Goal: Information Seeking & Learning: Learn about a topic

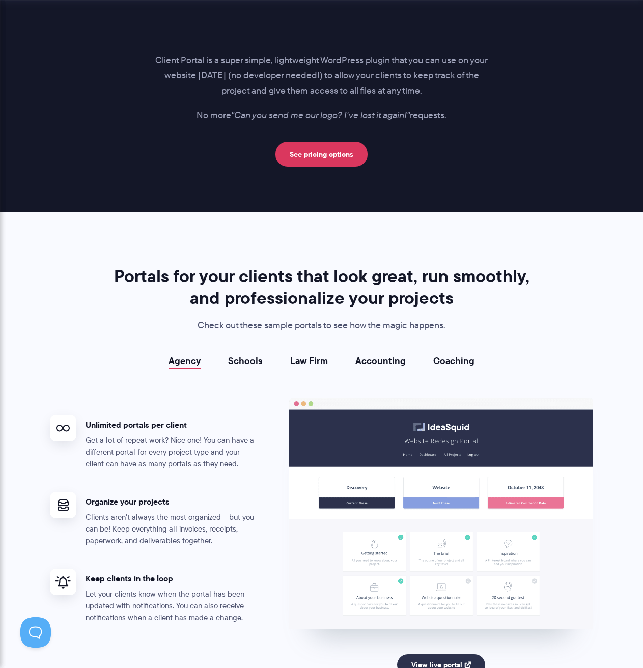
scroll to position [1952, 0]
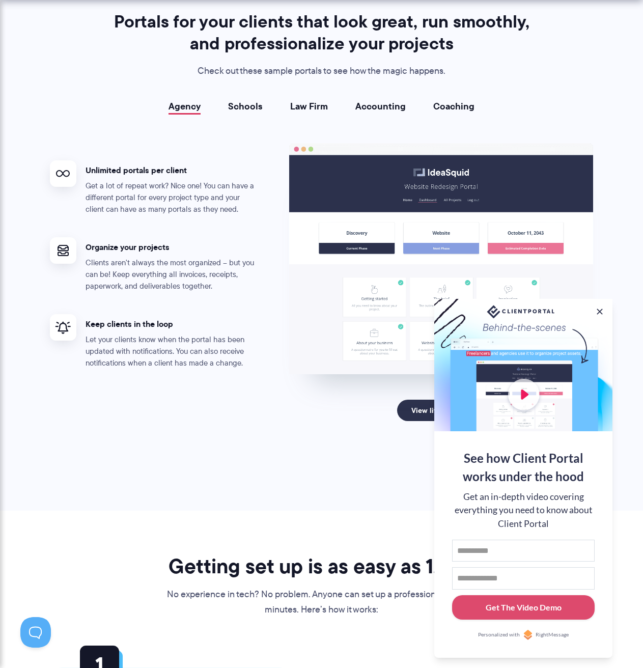
click at [251, 114] on div "Agency Schools Law Firm Accounting Coaching Agency Unlimited portals per client…" at bounding box center [322, 279] width 544 height 356
click at [253, 107] on link "Schools" at bounding box center [245, 106] width 35 height 10
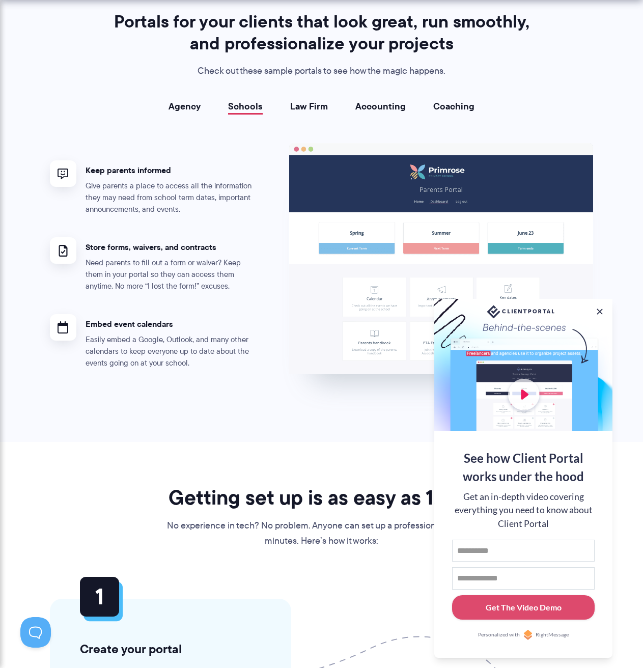
click at [308, 104] on link "Law Firm" at bounding box center [309, 106] width 38 height 10
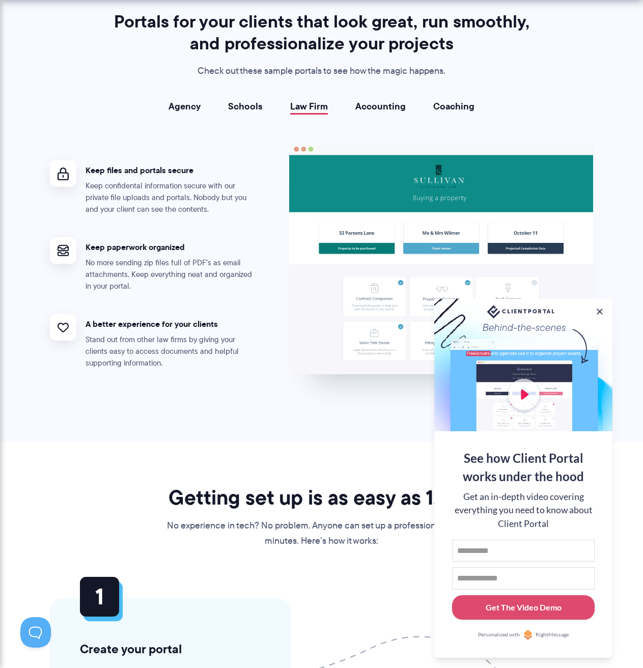
click at [379, 102] on link "Accounting" at bounding box center [381, 106] width 50 height 10
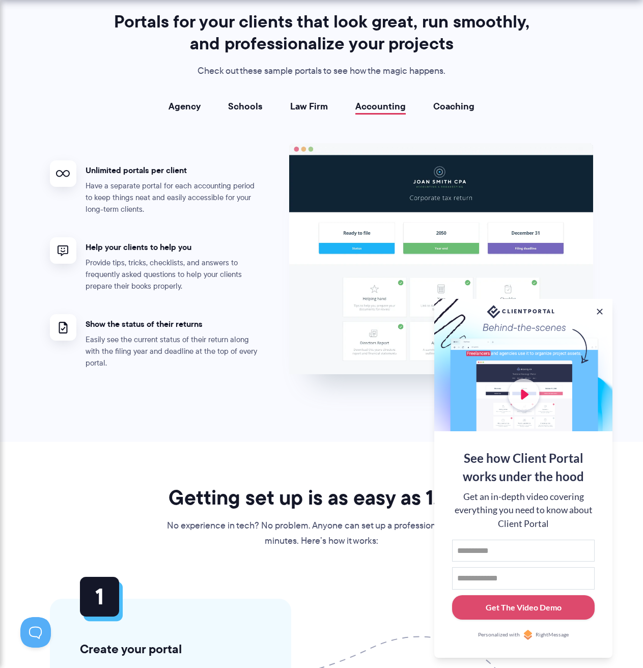
click at [455, 103] on link "Coaching" at bounding box center [453, 106] width 41 height 10
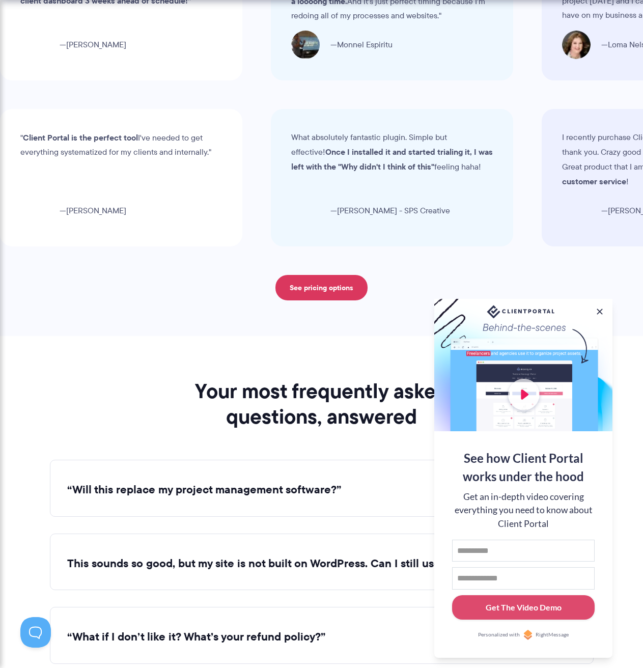
scroll to position [3651, 0]
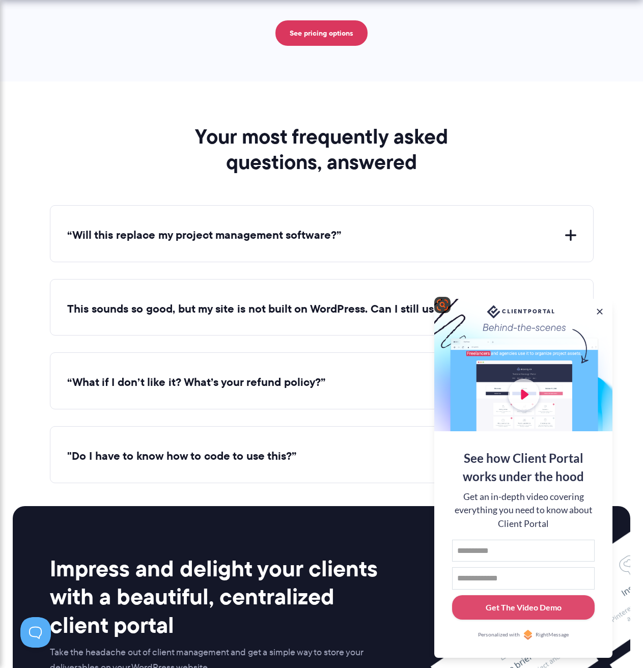
click at [524, 384] on div at bounding box center [523, 365] width 178 height 132
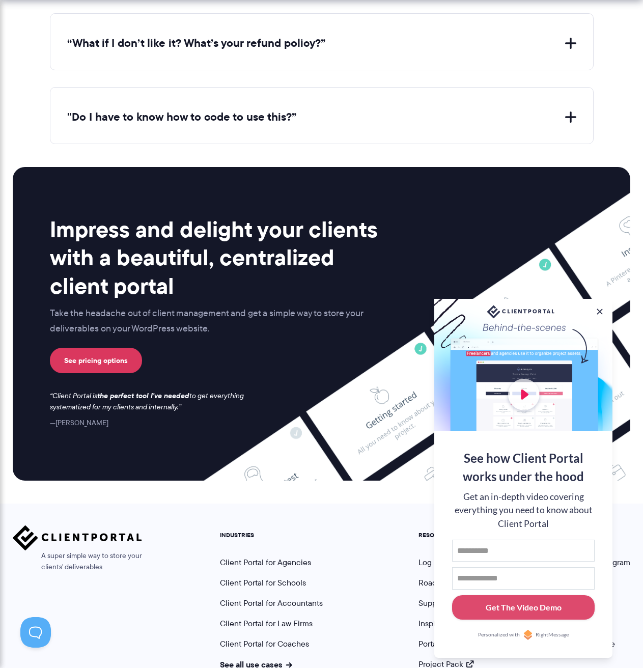
scroll to position [4056, 0]
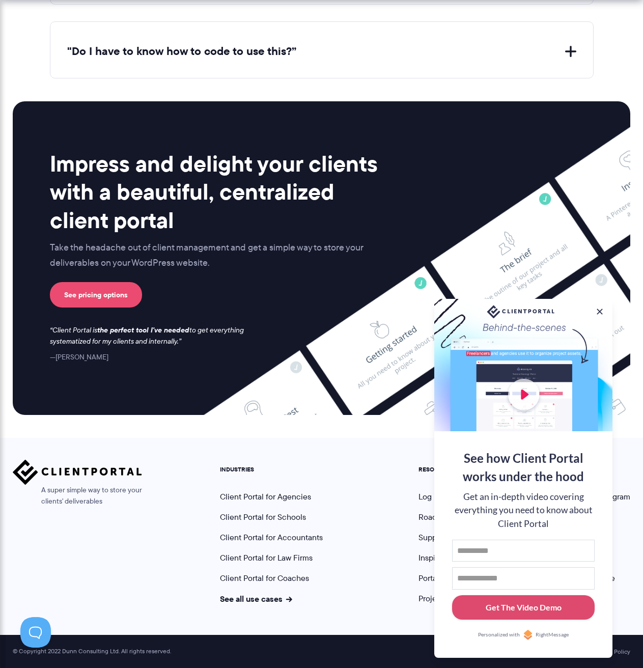
click at [120, 291] on link "See pricing options" at bounding box center [96, 294] width 92 height 25
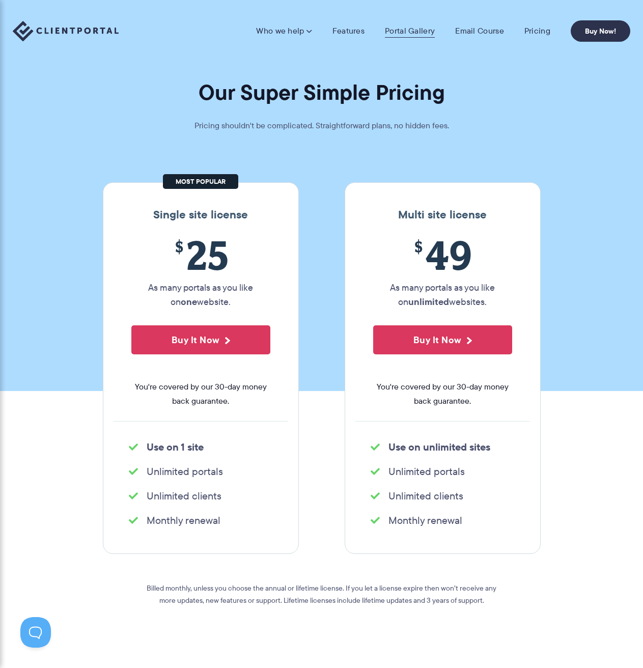
click at [401, 31] on link "Portal Gallery" at bounding box center [410, 31] width 50 height 10
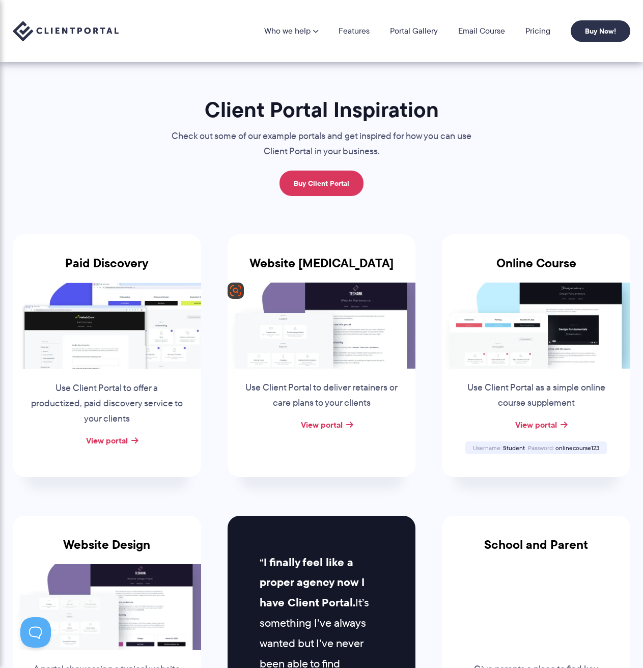
scroll to position [170, 0]
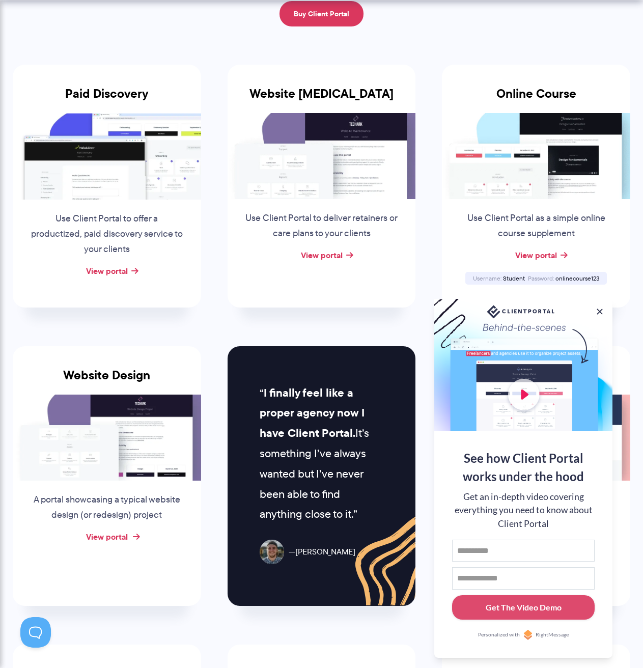
click at [112, 536] on link "View portal" at bounding box center [107, 537] width 42 height 12
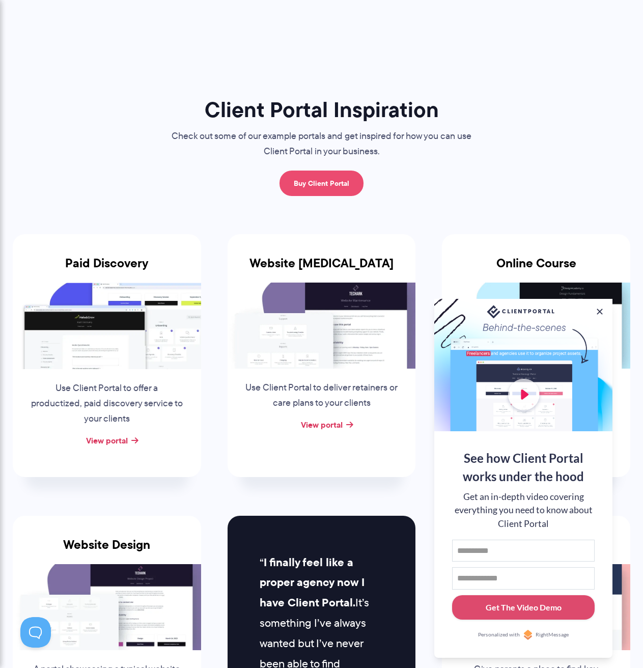
click at [332, 180] on link "Buy Client Portal" at bounding box center [322, 183] width 84 height 25
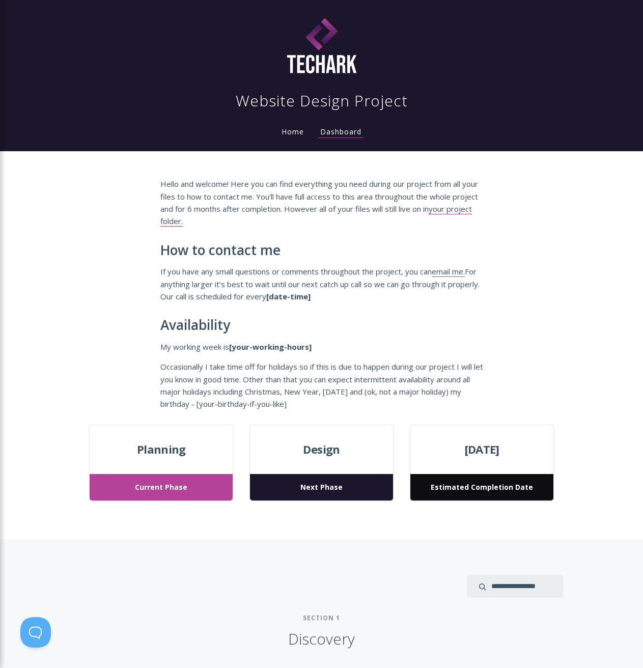
click at [353, 439] on div "Design Next Phase" at bounding box center [322, 463] width 144 height 77
click at [488, 453] on span "March 24, 2023" at bounding box center [482, 450] width 143 height 18
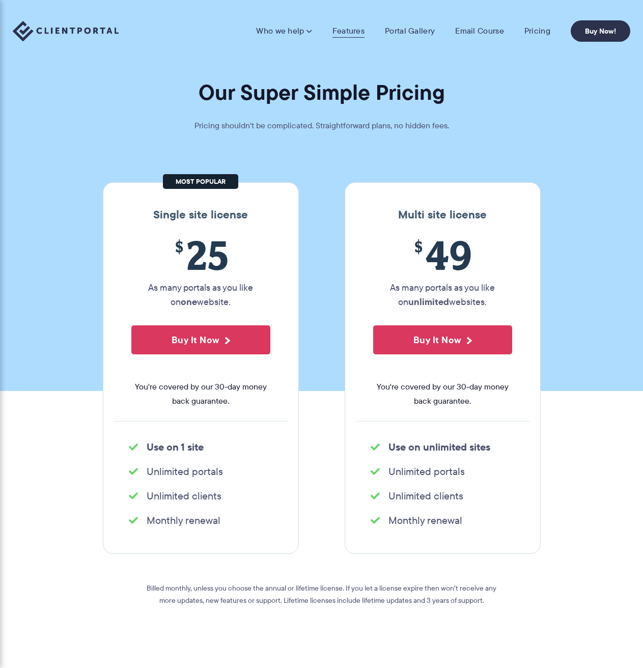
click at [343, 29] on link "Features" at bounding box center [349, 31] width 32 height 10
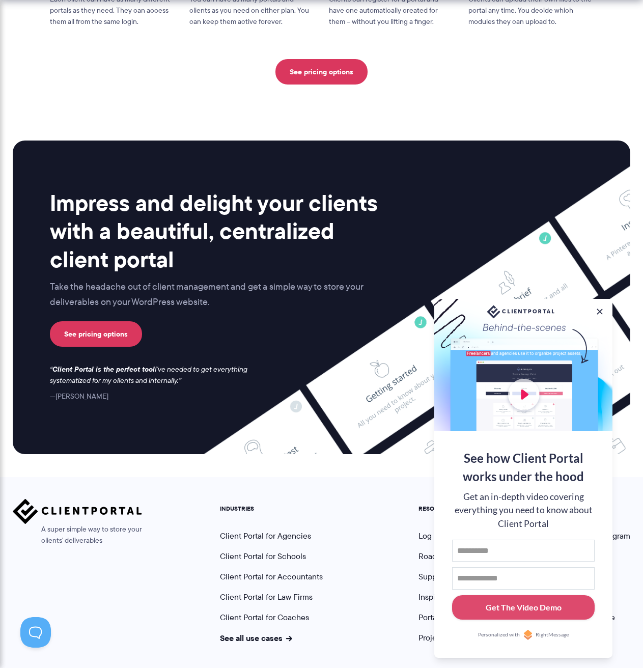
scroll to position [2474, 0]
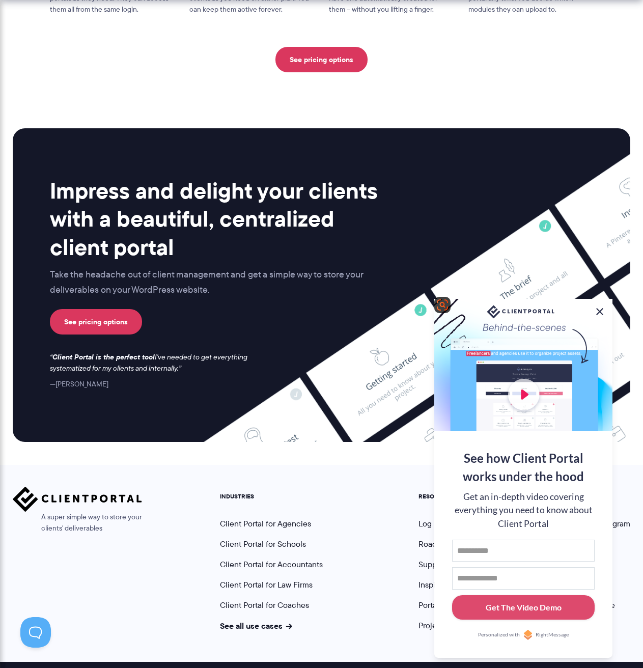
click at [600, 309] on button at bounding box center [600, 312] width 12 height 12
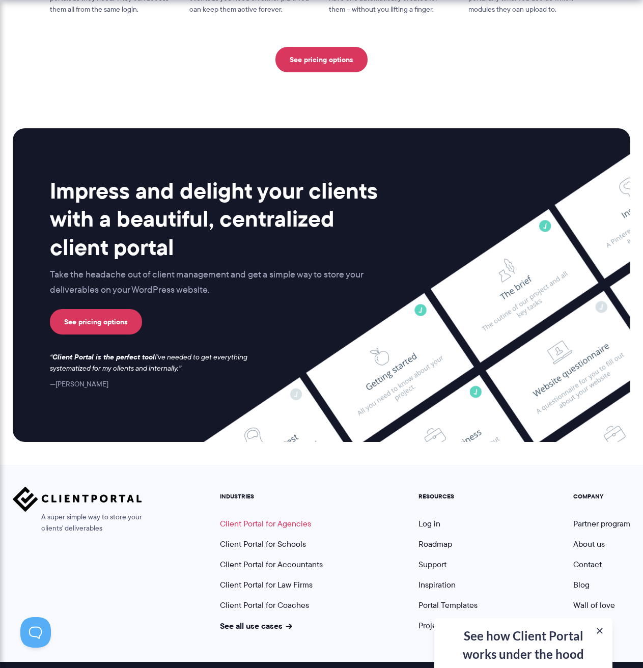
click at [293, 518] on link "Client Portal for Agencies" at bounding box center [265, 524] width 91 height 12
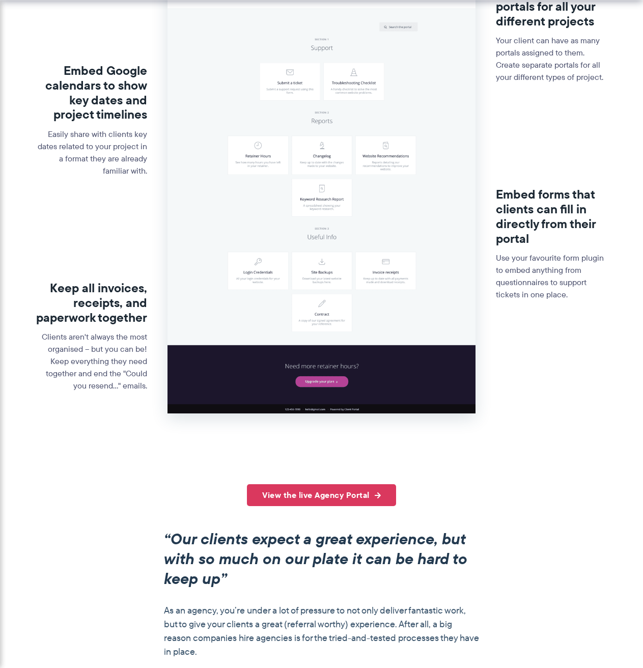
scroll to position [594, 0]
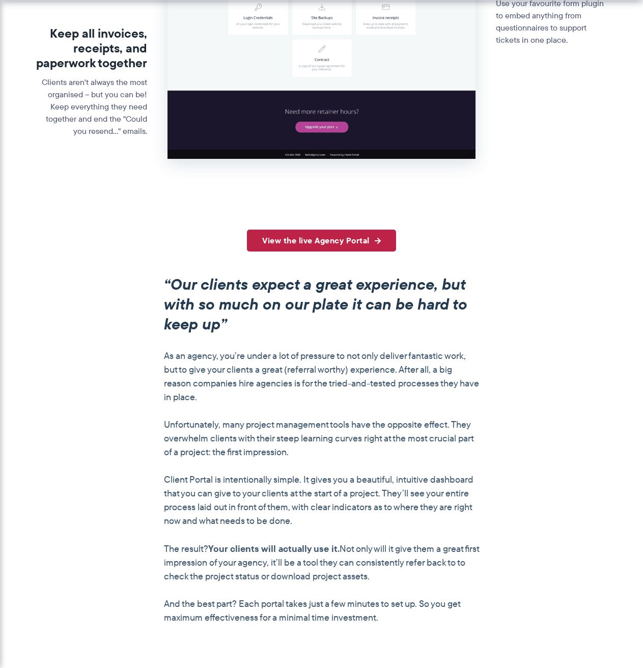
click at [327, 241] on link "View the live Agency Portal" at bounding box center [321, 241] width 149 height 22
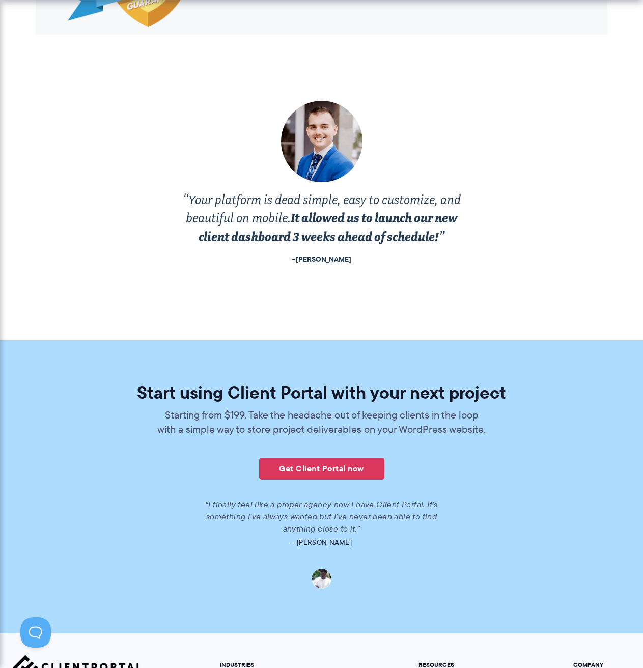
scroll to position [2148, 0]
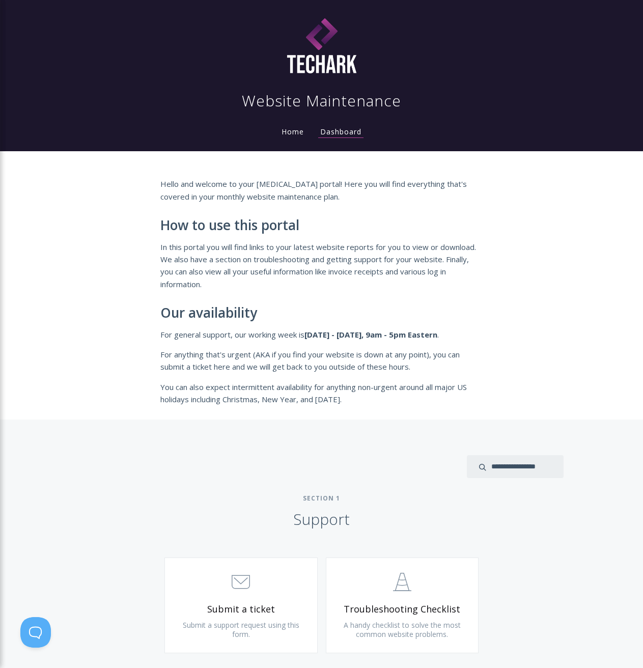
scroll to position [255, 0]
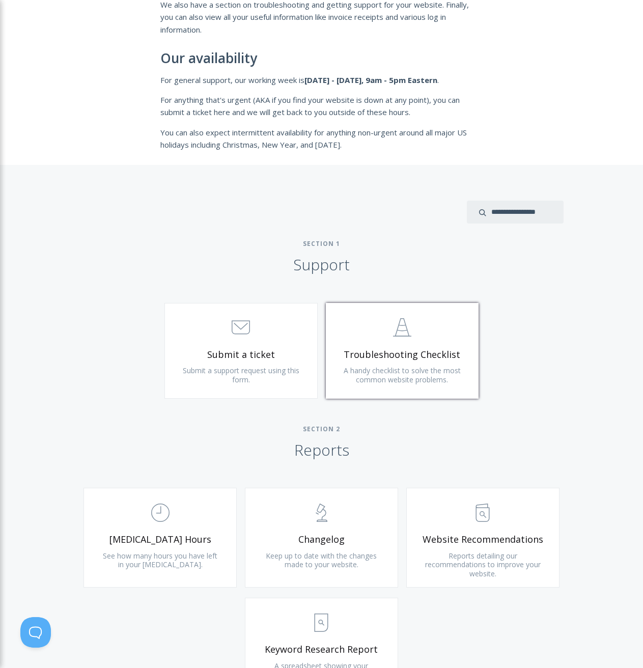
click at [439, 338] on span ".st0{fill:none;stroke:#000000;stroke-width:2;stroke-miterlimit:10;} Untitled-24" at bounding box center [403, 328] width 122 height 31
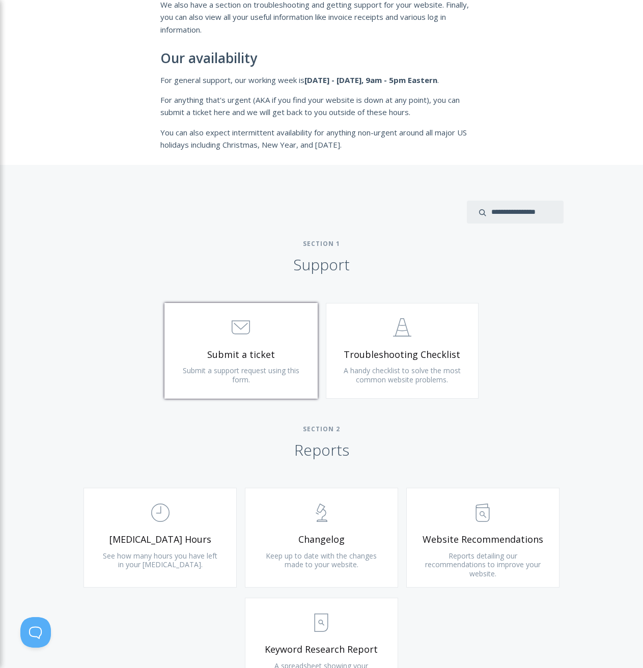
click at [249, 339] on span ".st0{fill:none;stroke:#000000;stroke-width:2;stroke-miterlimit:10;} 3. Communic…" at bounding box center [241, 328] width 122 height 31
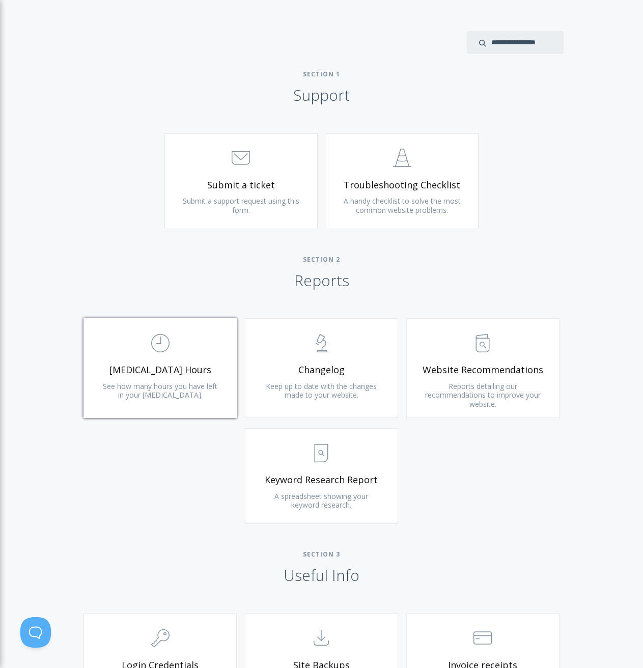
click at [179, 344] on span ".st0{fill:none;stroke:#000000;stroke-width:2;stroke-miterlimit:10;} Untitled-18" at bounding box center [160, 343] width 122 height 31
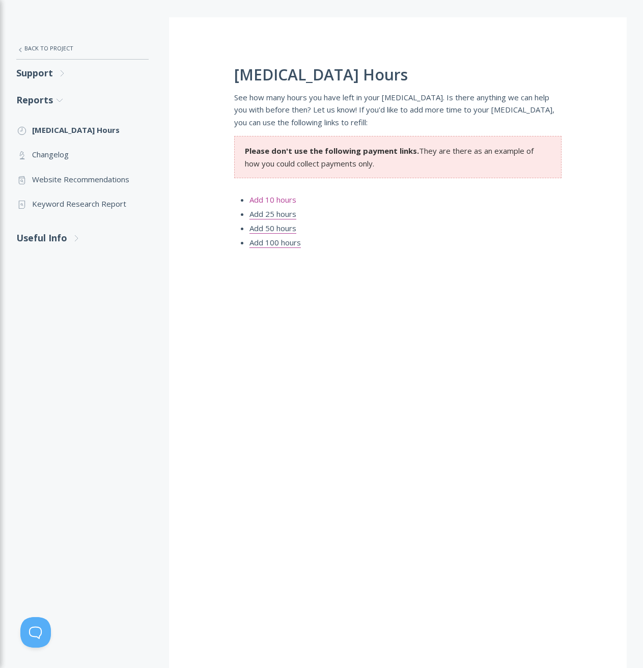
click at [279, 200] on link "Add 10 hours" at bounding box center [273, 200] width 47 height 11
click at [72, 154] on link ".st0{fill:none;stroke:#000000;stroke-width:2;stroke-miterlimit:10;} Untitled-25…" at bounding box center [82, 154] width 132 height 24
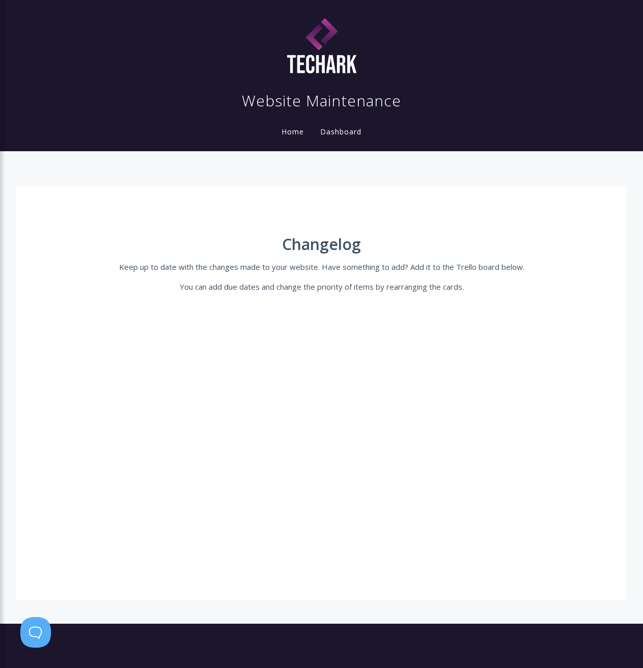
click at [344, 127] on link "Dashboard" at bounding box center [340, 132] width 45 height 10
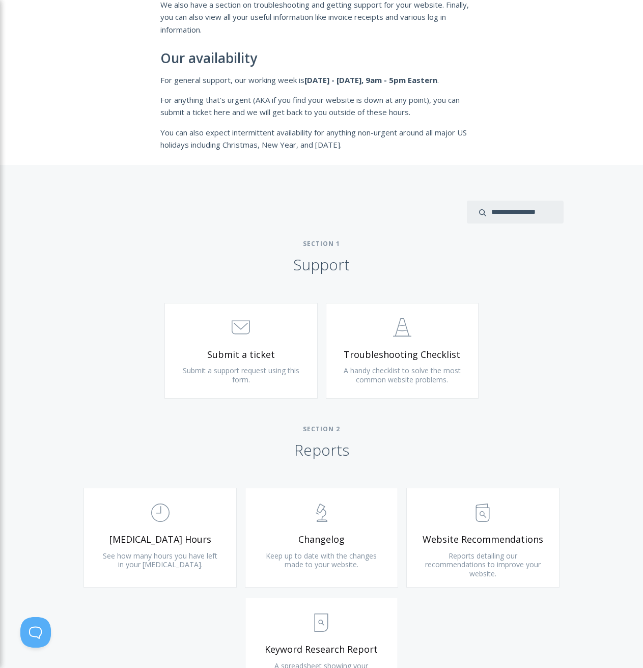
scroll to position [424, 0]
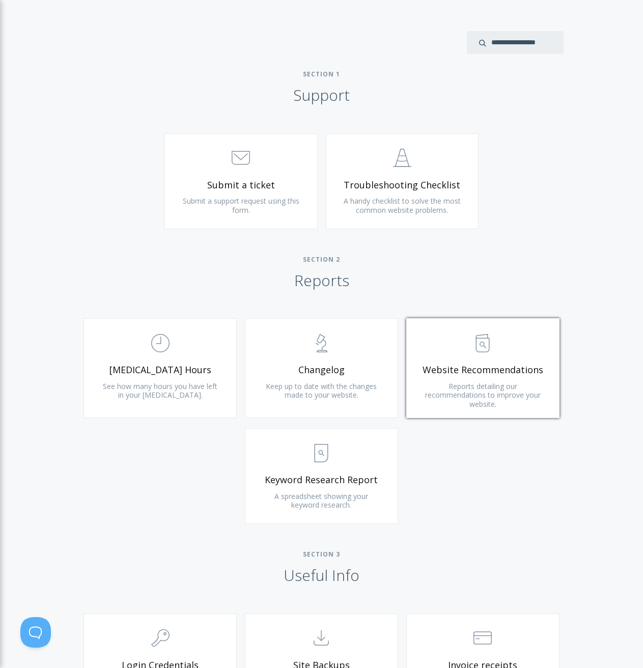
click at [450, 367] on span "Website Recommendations" at bounding box center [483, 370] width 122 height 12
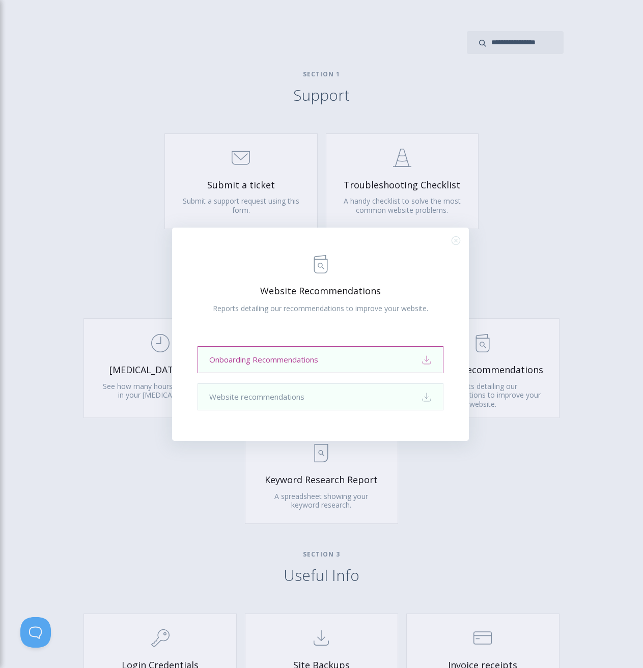
click at [356, 361] on link "Onboarding Recommendations Download" at bounding box center [321, 359] width 246 height 27
click at [293, 391] on link "Website recommendations Download" at bounding box center [321, 397] width 246 height 27
click at [484, 497] on div ".st0{fill:none;stroke:#000000;stroke-width:2;stroke-miterlimit:10;} Untitled-13…" at bounding box center [321, 334] width 643 height 668
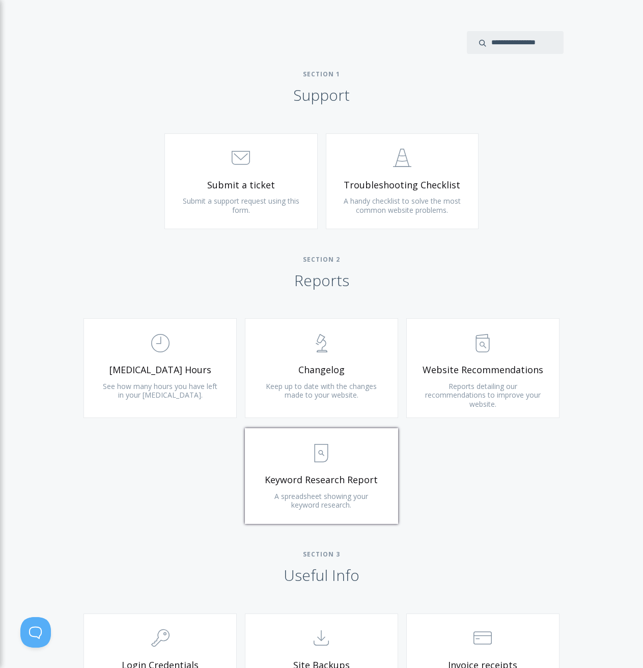
click at [357, 460] on span ".st0{fill:none;stroke:#000000;stroke-width:2;stroke-miterlimit:10;} Untitled-15" at bounding box center [322, 453] width 122 height 31
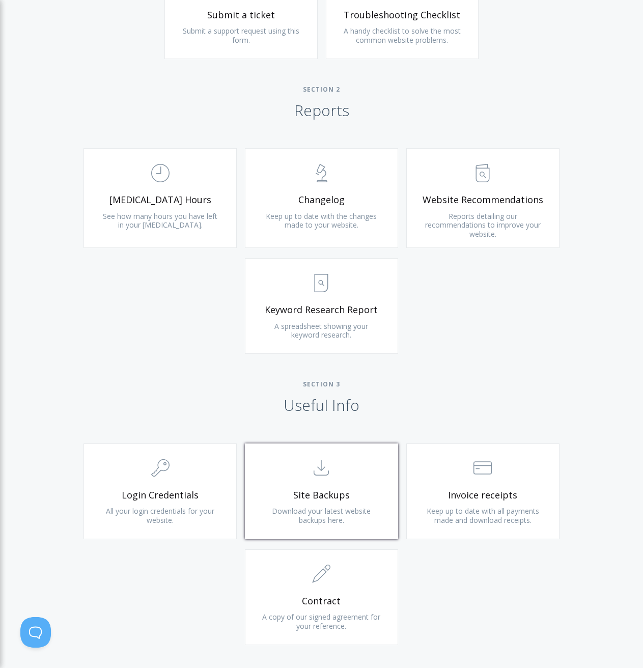
scroll to position [679, 0]
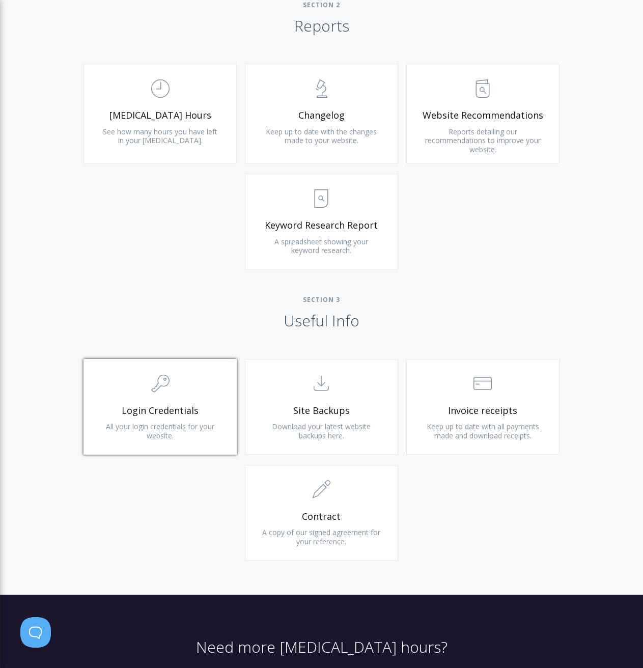
click at [145, 383] on span ".cls-1{fill:none;stroke:#000;stroke-miterlimit:10;stroke-width:2px;} 1. General" at bounding box center [160, 384] width 122 height 31
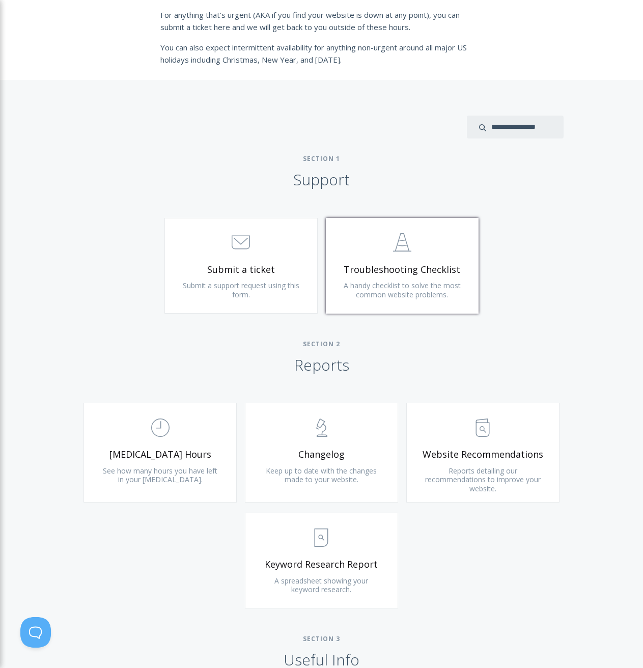
scroll to position [0, 0]
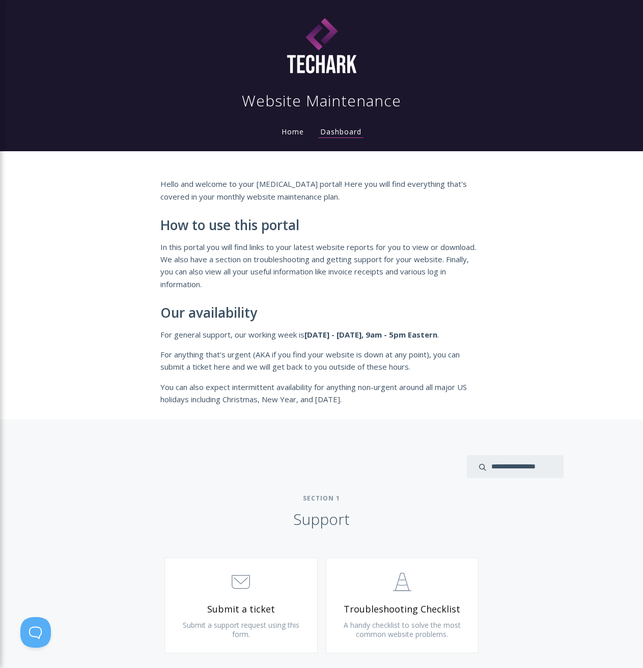
click at [292, 136] on link "Home" at bounding box center [293, 132] width 26 height 10
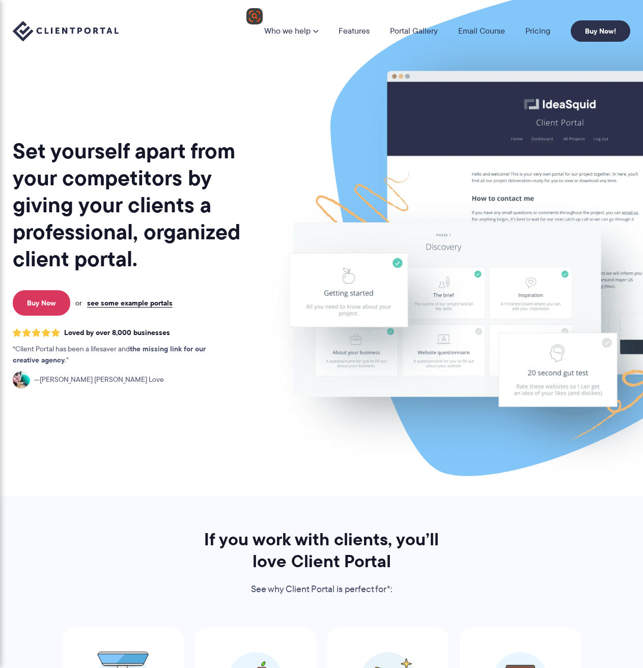
scroll to position [340, 0]
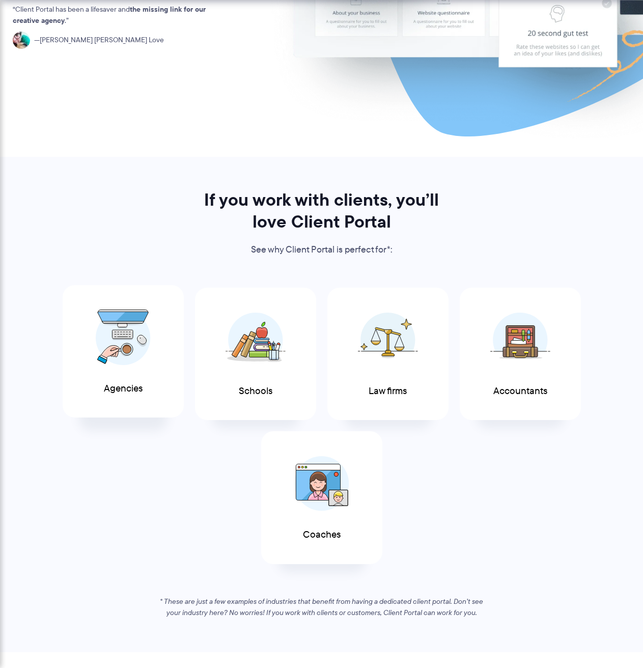
click at [158, 379] on div "Agencies" at bounding box center [123, 351] width 121 height 133
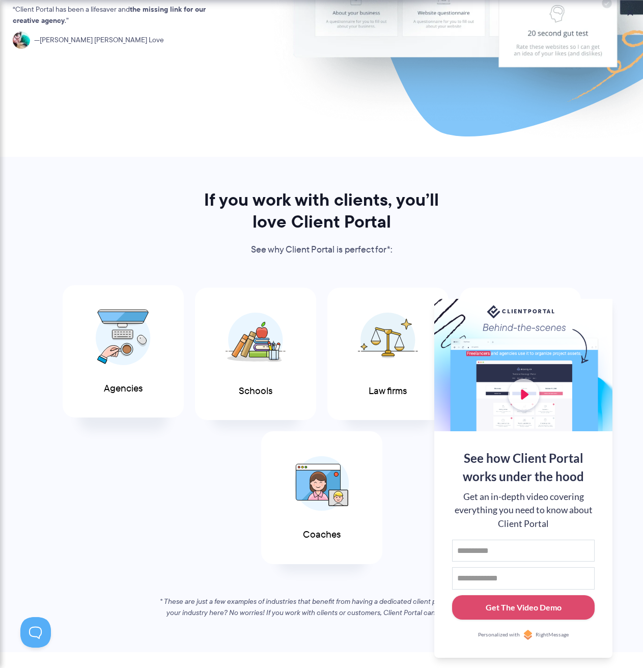
scroll to position [0, 0]
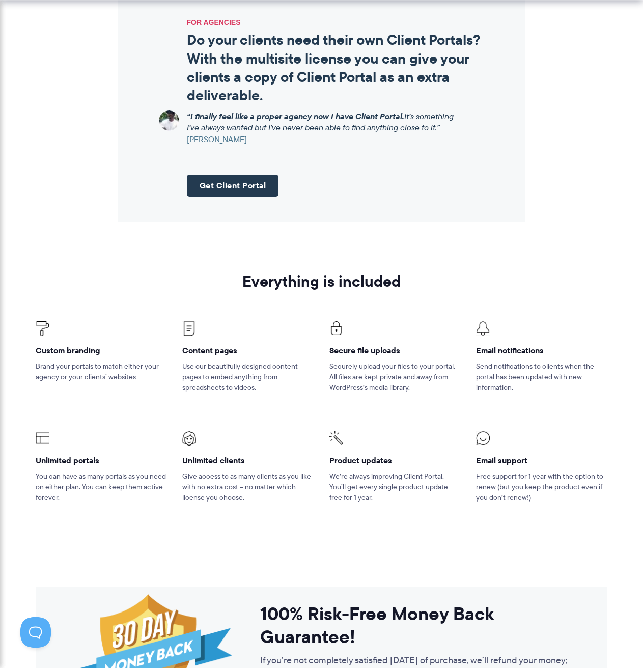
scroll to position [934, 0]
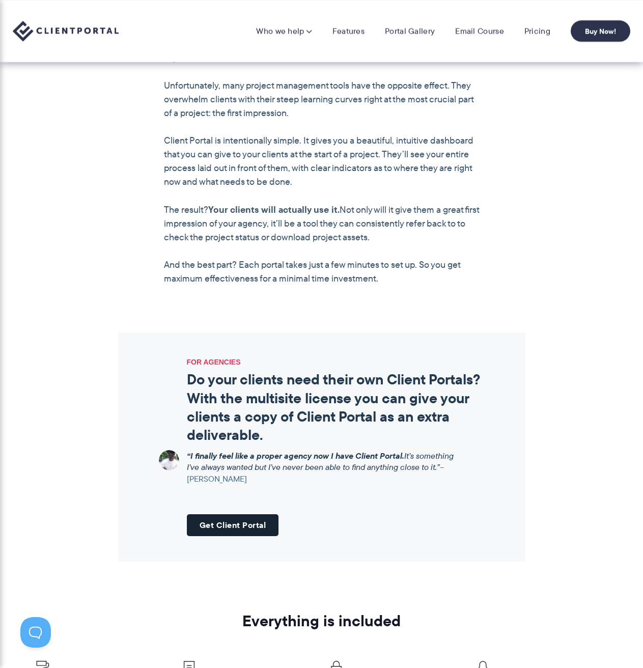
click at [260, 524] on link "Get Client Portal" at bounding box center [233, 525] width 92 height 22
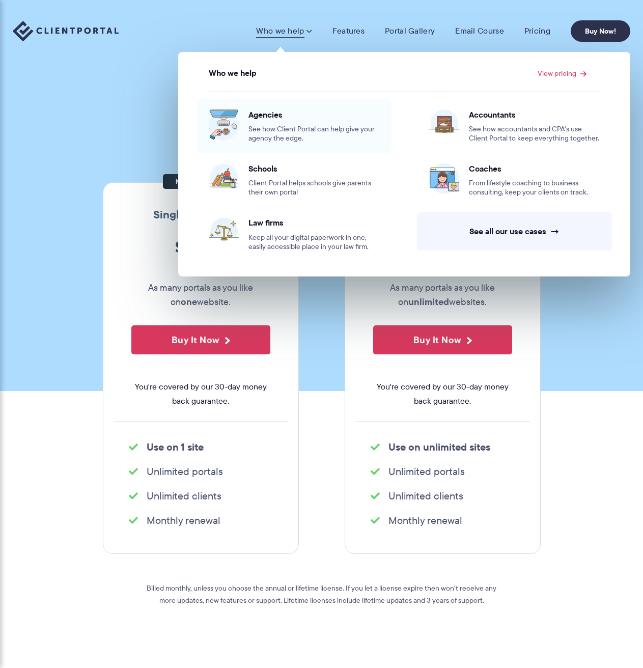
click at [280, 131] on span "See how Client Portal can help give your agency the edge." at bounding box center [314, 134] width 131 height 18
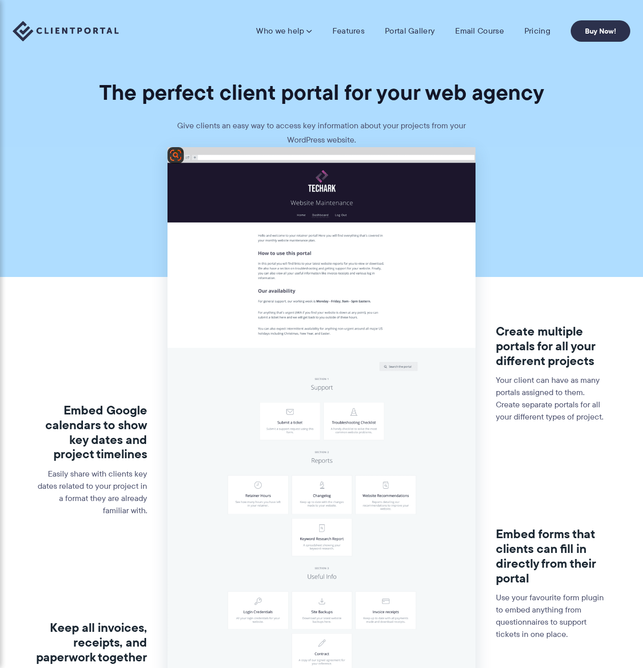
scroll to position [424, 0]
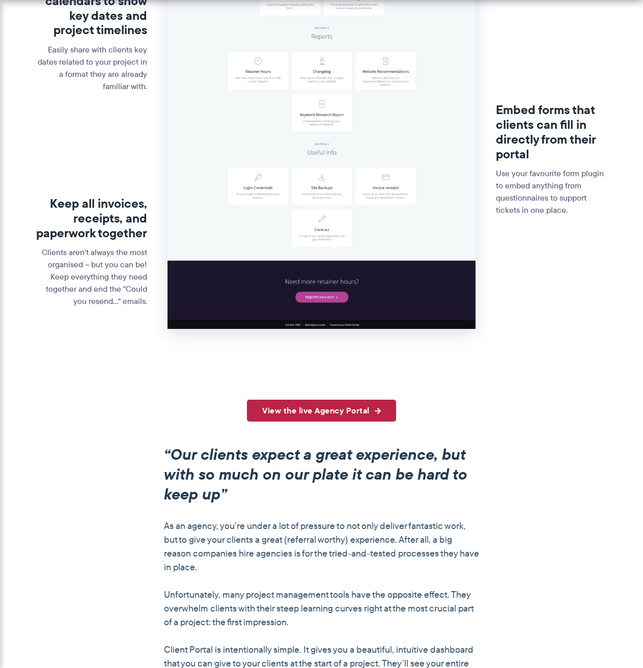
click at [342, 413] on link "View the live Agency Portal" at bounding box center [321, 411] width 149 height 22
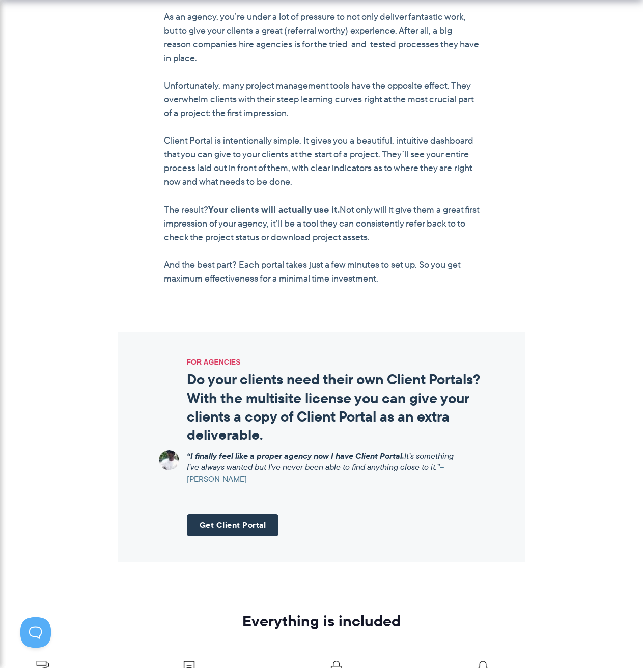
scroll to position [0, 0]
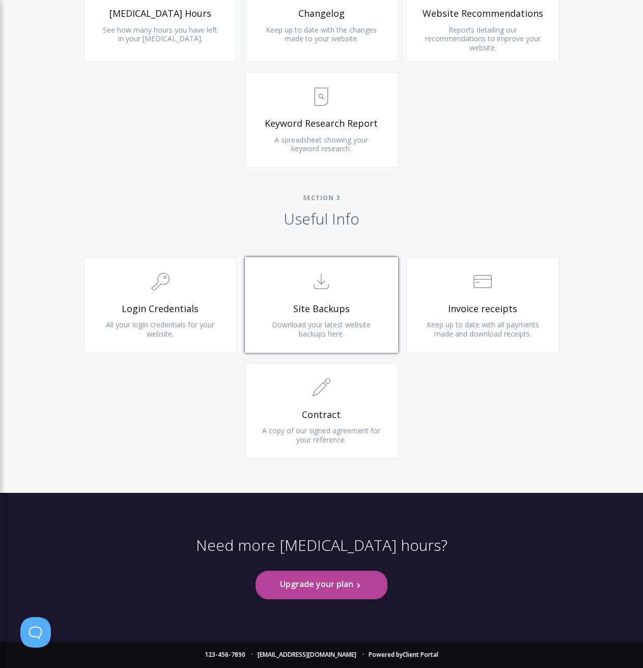
click at [340, 295] on span ".st0{fill:none;stroke:#000000;stroke-width:2;stroke-miterlimit:10;} Untitled-15" at bounding box center [322, 282] width 122 height 31
click at [508, 342] on link ".st0{fill:none;stroke:#000000;stroke-width:2;stroke-miterlimit:10;} Financial I…" at bounding box center [482, 305] width 153 height 96
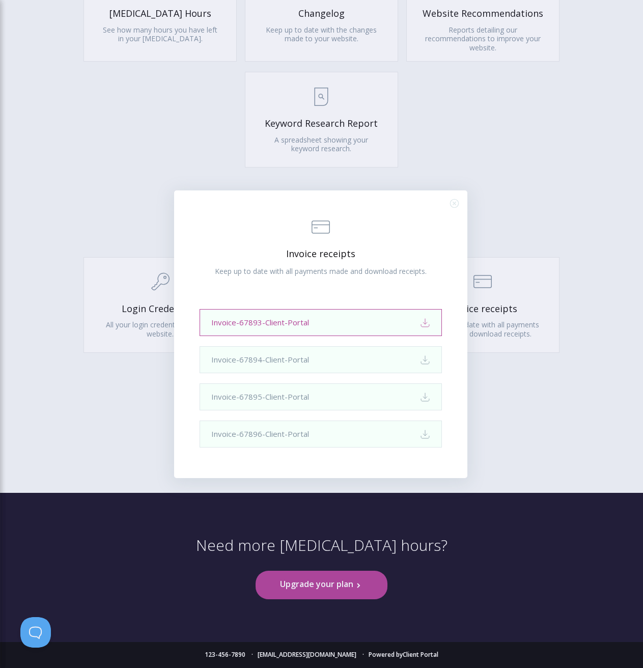
click at [372, 326] on link "Invoice-67893-Client-Portal Download" at bounding box center [321, 322] width 242 height 27
click at [567, 508] on div ".st0{fill:none;stroke:#000000;stroke-width:2;stroke-miterlimit:10;} Financial I…" at bounding box center [321, 334] width 643 height 668
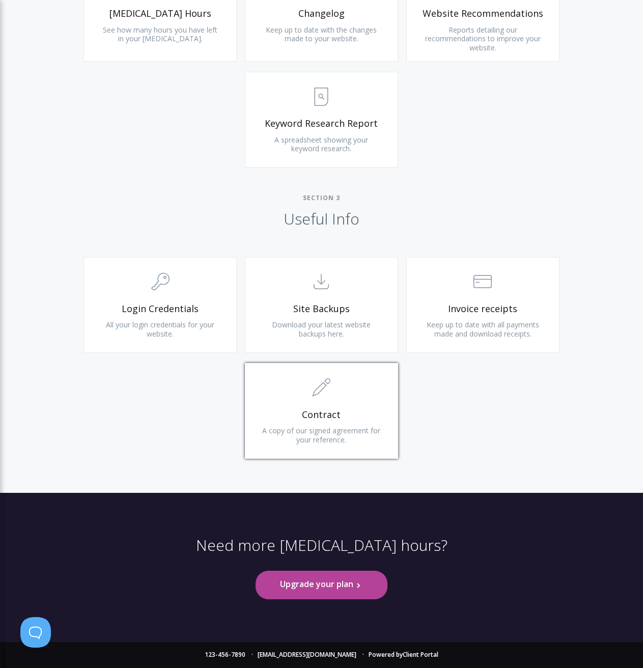
click at [343, 412] on span "Contract" at bounding box center [322, 415] width 122 height 12
